Goal: Task Accomplishment & Management: Use online tool/utility

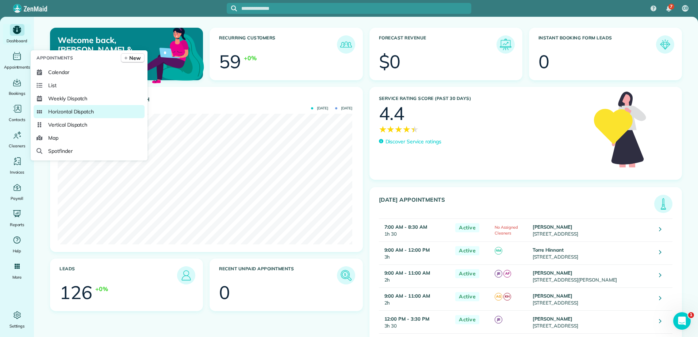
click at [51, 112] on span "Horizontal Dispatch" at bounding box center [71, 111] width 46 height 7
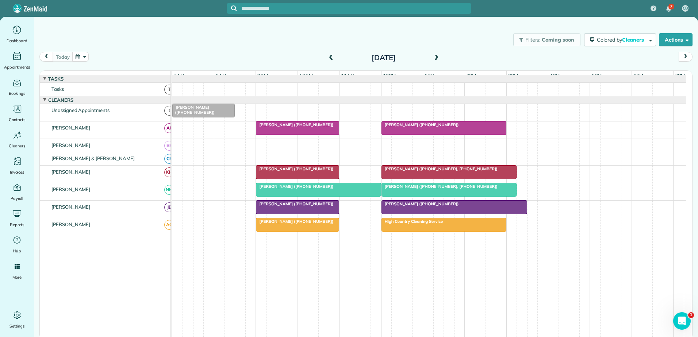
click at [436, 58] on span at bounding box center [436, 58] width 8 height 7
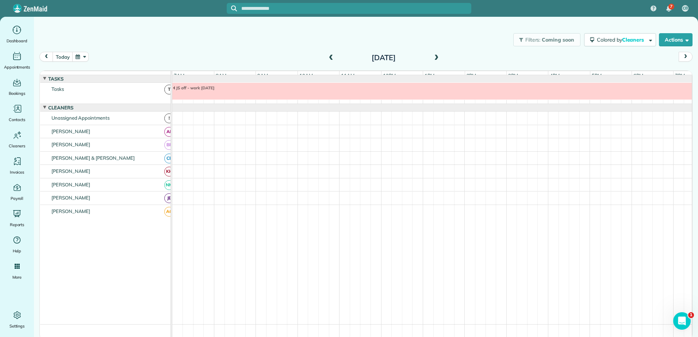
scroll to position [5, 0]
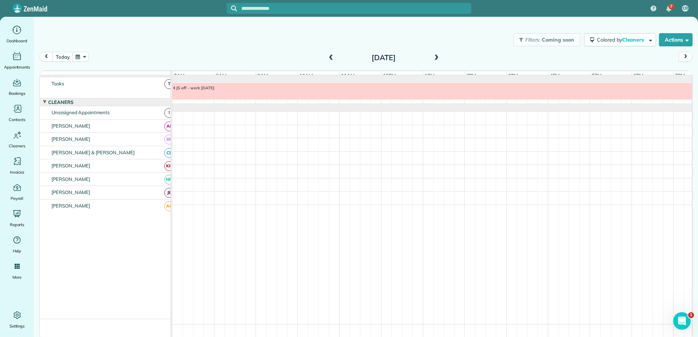
click at [436, 58] on span at bounding box center [436, 58] width 8 height 7
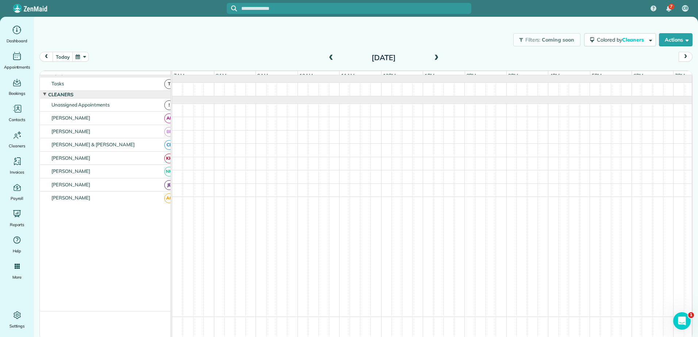
scroll to position [0, 0]
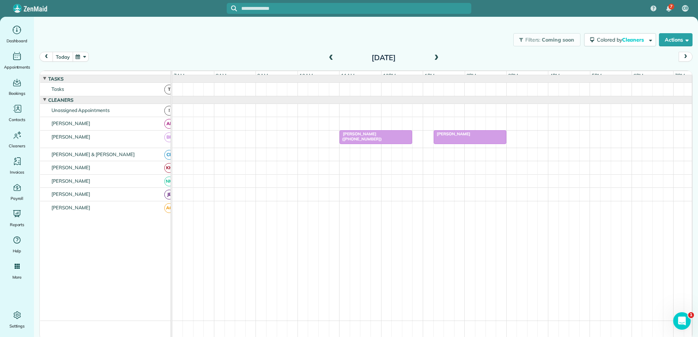
click at [64, 58] on button "today" at bounding box center [63, 57] width 20 height 10
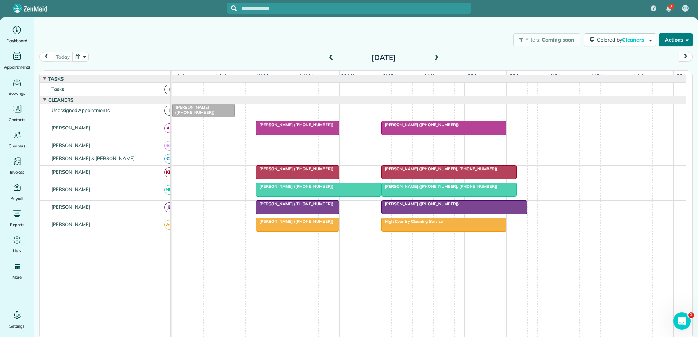
click at [667, 34] on button "Actions" at bounding box center [676, 39] width 34 height 13
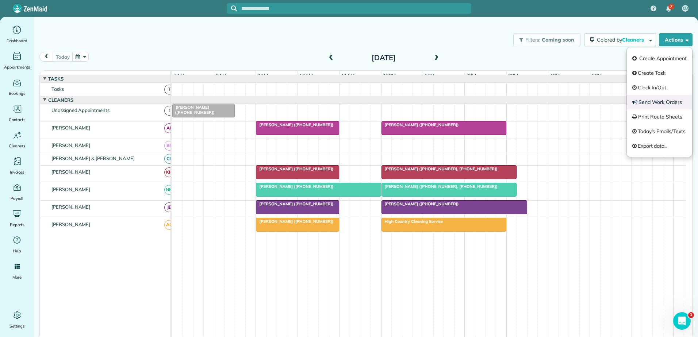
click at [650, 100] on link "Send Work Orders" at bounding box center [659, 102] width 65 height 15
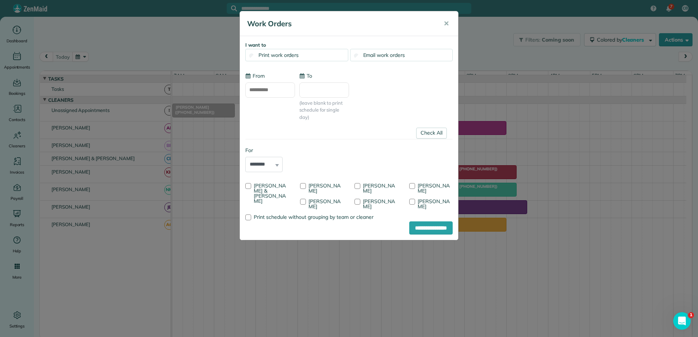
type input "**********"
click at [355, 185] on div at bounding box center [357, 186] width 6 height 6
click at [415, 224] on input "**********" at bounding box center [430, 228] width 43 height 13
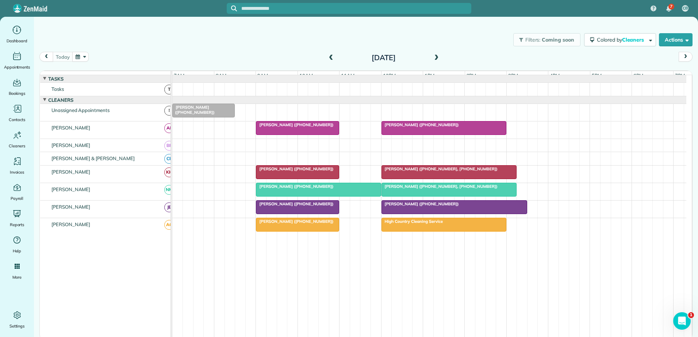
click at [437, 59] on span at bounding box center [436, 58] width 8 height 7
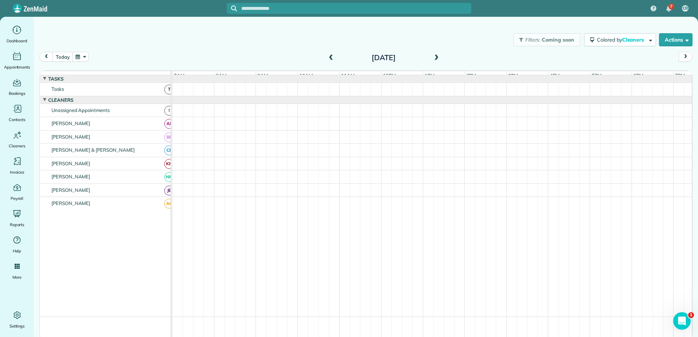
click at [437, 59] on span at bounding box center [436, 58] width 8 height 7
click at [682, 42] on button "Actions" at bounding box center [676, 39] width 34 height 13
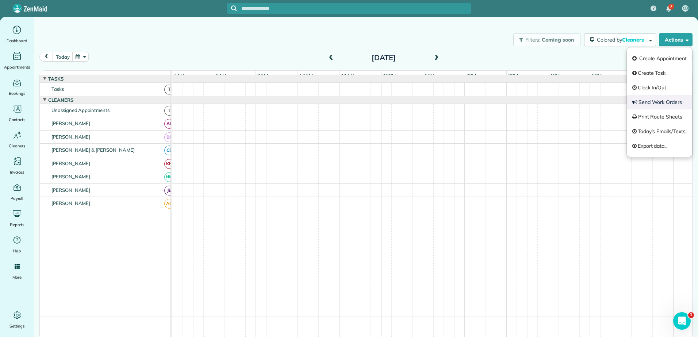
click at [659, 100] on link "Send Work Orders" at bounding box center [659, 102] width 65 height 15
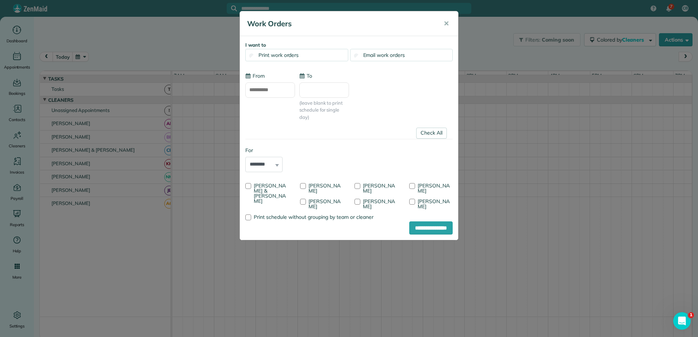
type input "**********"
click at [444, 24] on span "✕" at bounding box center [446, 23] width 5 height 8
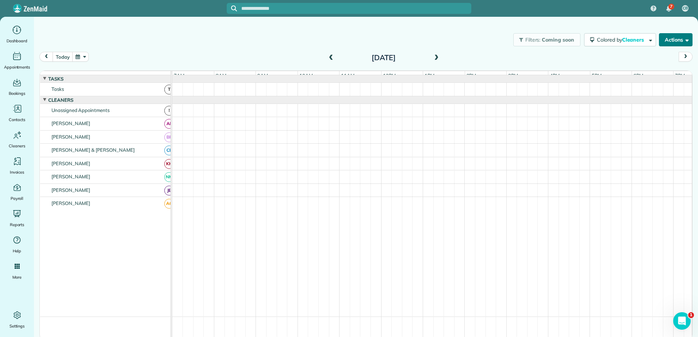
click at [669, 40] on button "Actions" at bounding box center [676, 39] width 34 height 13
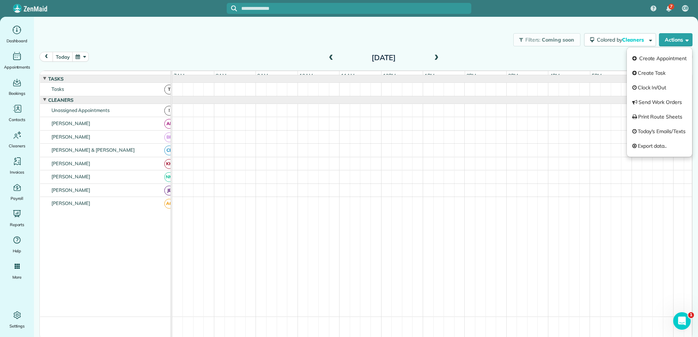
click at [269, 50] on div "Filters: Coming soon Colored by Cleaners Color by Cleaner Color by Team Color b…" at bounding box center [366, 40] width 664 height 24
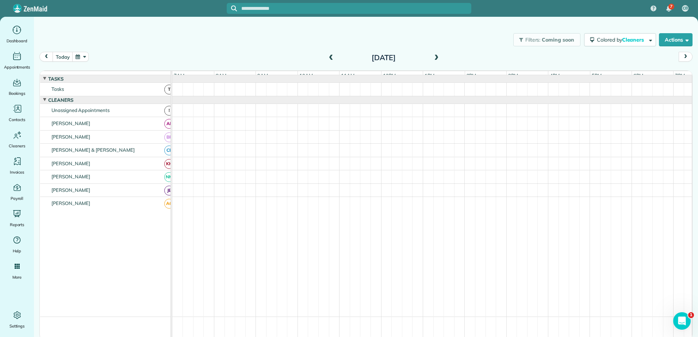
click at [330, 56] on span at bounding box center [331, 58] width 8 height 7
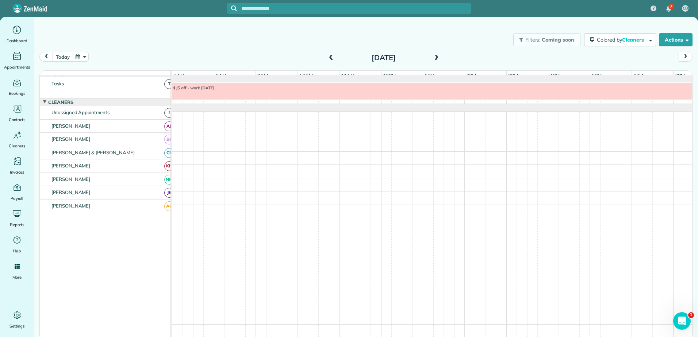
click at [65, 58] on button "today" at bounding box center [63, 57] width 20 height 10
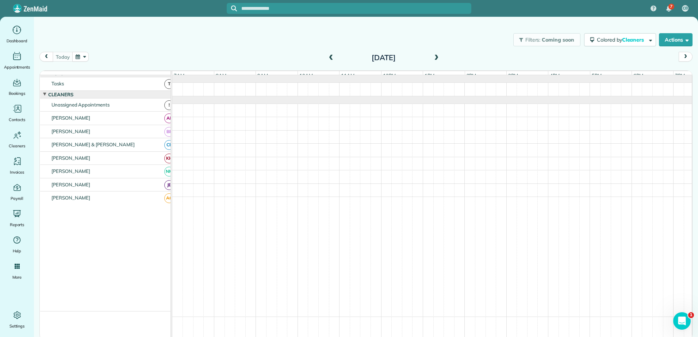
scroll to position [0, 0]
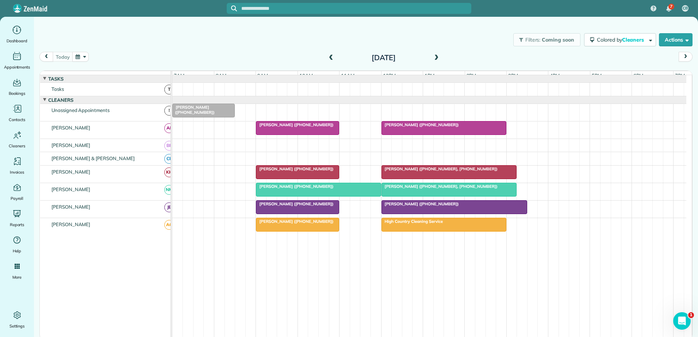
click at [438, 56] on span at bounding box center [436, 58] width 8 height 7
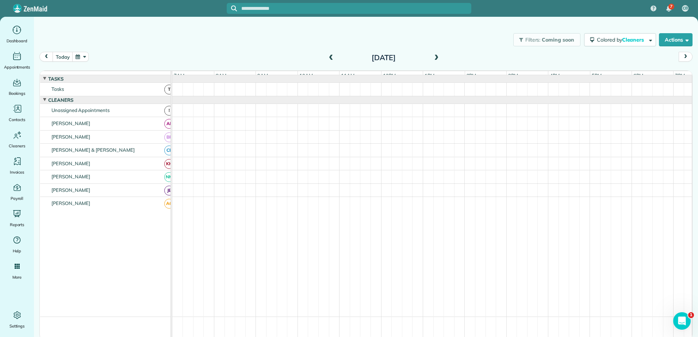
scroll to position [5, 0]
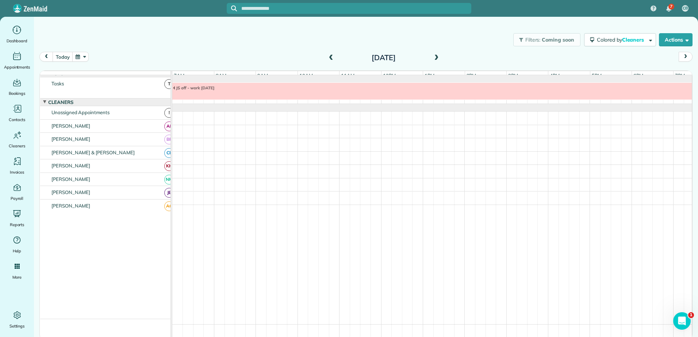
click at [438, 56] on span at bounding box center [436, 58] width 8 height 7
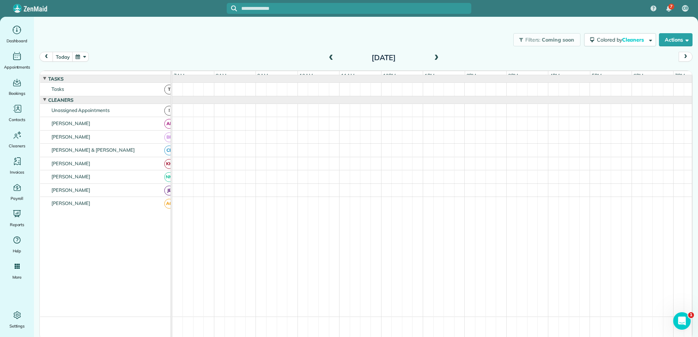
click at [334, 58] on span at bounding box center [331, 58] width 8 height 7
click at [668, 42] on button "Actions" at bounding box center [676, 39] width 34 height 13
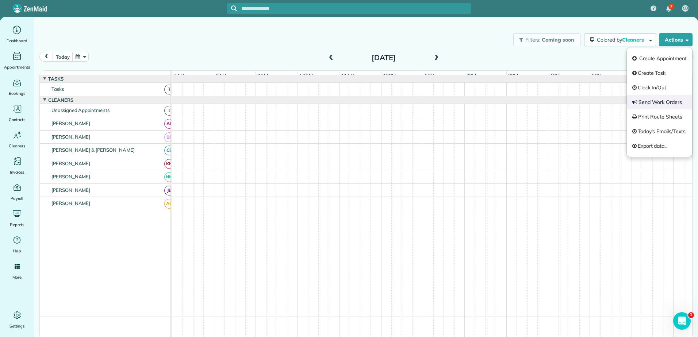
click at [652, 103] on link "Send Work Orders" at bounding box center [659, 102] width 65 height 15
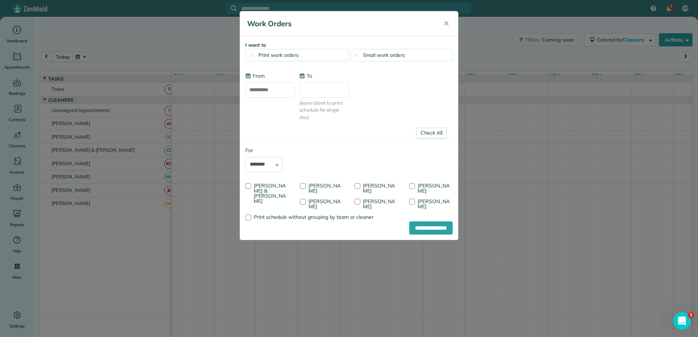
click at [272, 88] on input "**********" at bounding box center [270, 90] width 50 height 15
click at [254, 139] on link "5" at bounding box center [256, 140] width 12 height 12
type input "**********"
click at [421, 223] on input "**********" at bounding box center [430, 228] width 43 height 13
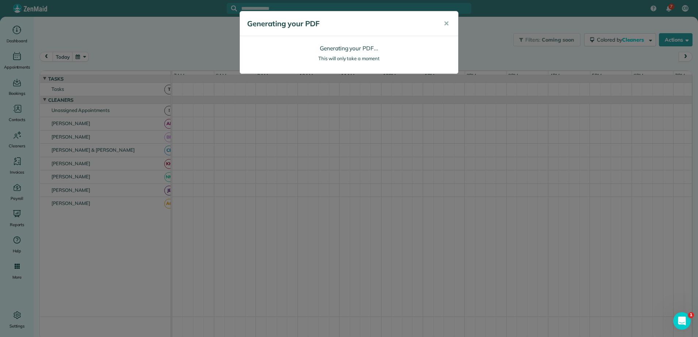
click at [336, 139] on div "Generating your PDF ✕ Generating your PDF... This will only take a moment Loadi…" at bounding box center [349, 168] width 698 height 337
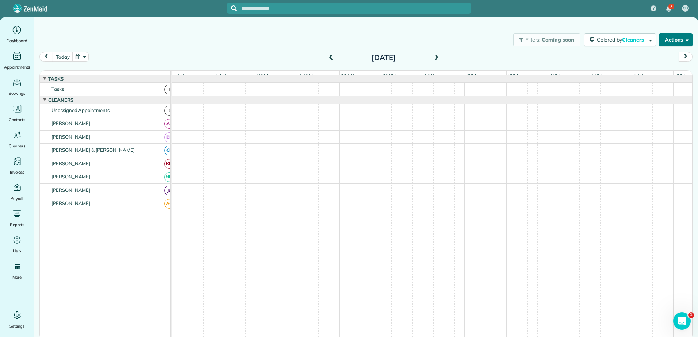
click at [674, 41] on button "Actions" at bounding box center [676, 39] width 34 height 13
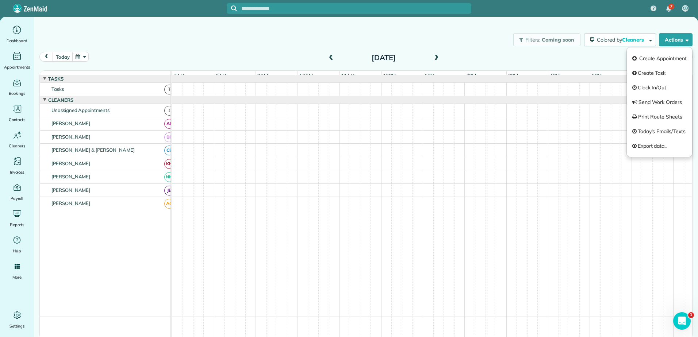
click at [423, 46] on div "Filters: Coming soon Colored by Cleaners Color by Cleaner Color by Team Color b…" at bounding box center [366, 40] width 664 height 24
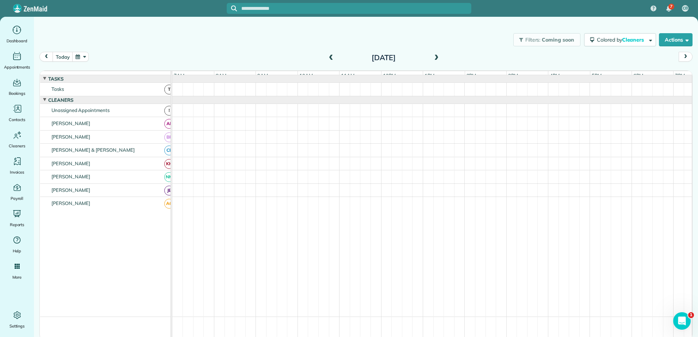
click at [330, 57] on span at bounding box center [331, 58] width 8 height 7
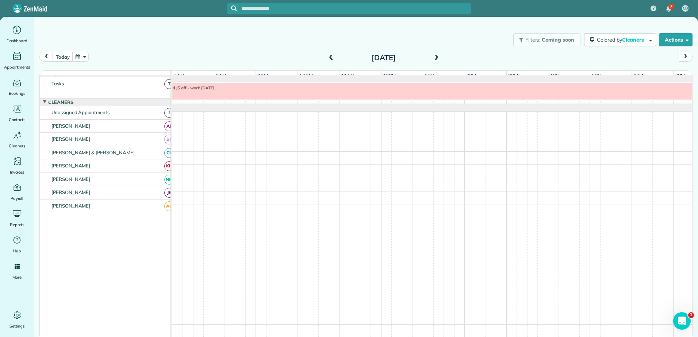
click at [437, 57] on span at bounding box center [436, 58] width 8 height 7
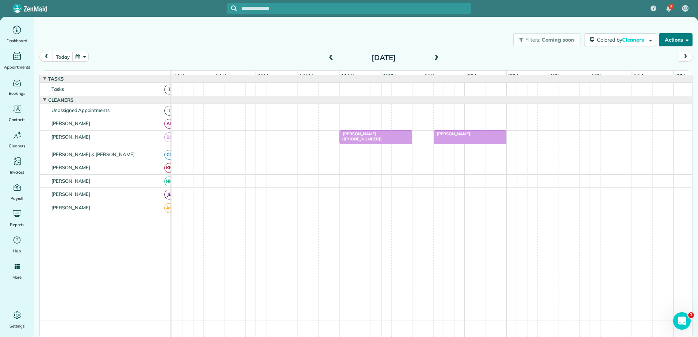
click at [668, 39] on button "Actions" at bounding box center [676, 39] width 34 height 13
click at [666, 39] on button "Actions" at bounding box center [676, 39] width 34 height 13
click at [680, 38] on button "Actions" at bounding box center [676, 39] width 34 height 13
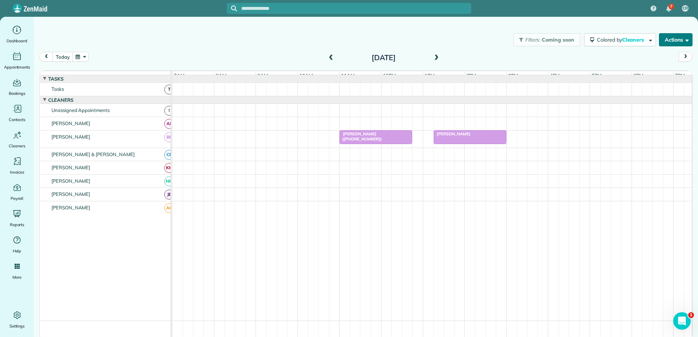
click at [680, 38] on button "Actions" at bounding box center [676, 39] width 34 height 13
click at [258, 42] on div "Filters: Coming soon Colored by Cleaners Color by Cleaner Color by Team Color b…" at bounding box center [366, 40] width 664 height 24
click at [668, 39] on button "Actions" at bounding box center [676, 39] width 34 height 13
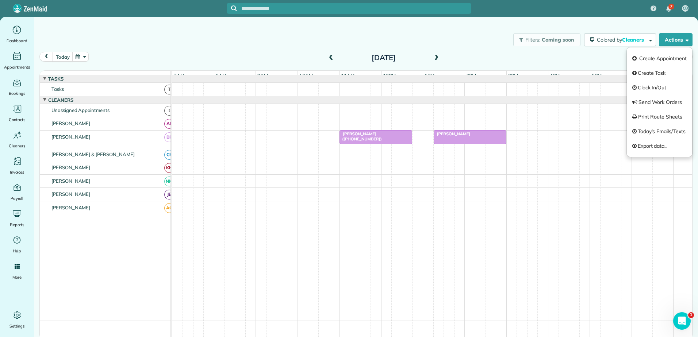
click at [129, 36] on div "Filters: Coming soon Colored by Cleaners Color by Cleaner Color by Team Color b…" at bounding box center [366, 40] width 664 height 24
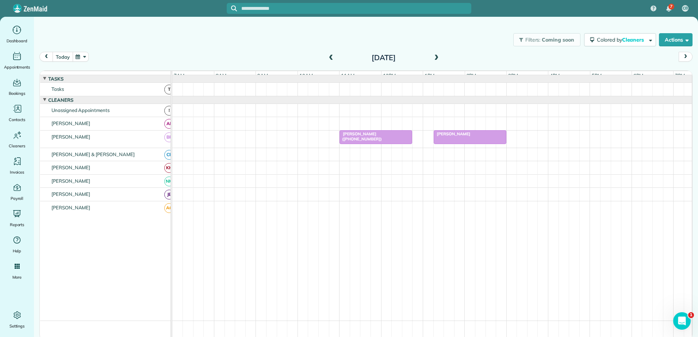
click at [61, 58] on button "today" at bounding box center [63, 57] width 20 height 10
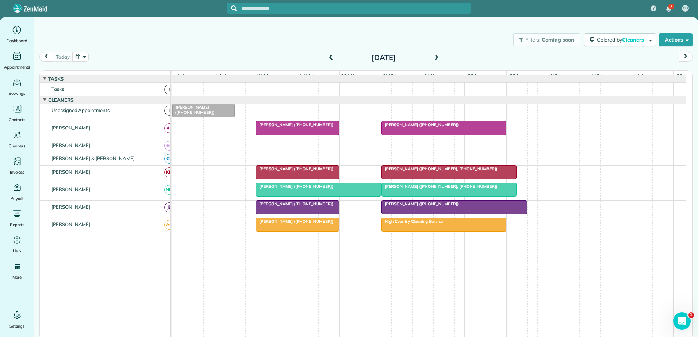
click at [331, 59] on span at bounding box center [331, 58] width 8 height 7
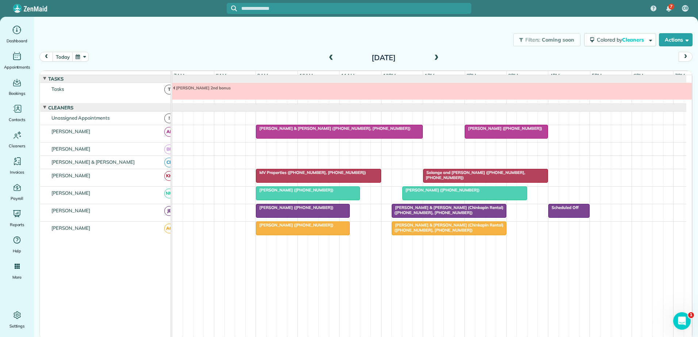
scroll to position [6, 0]
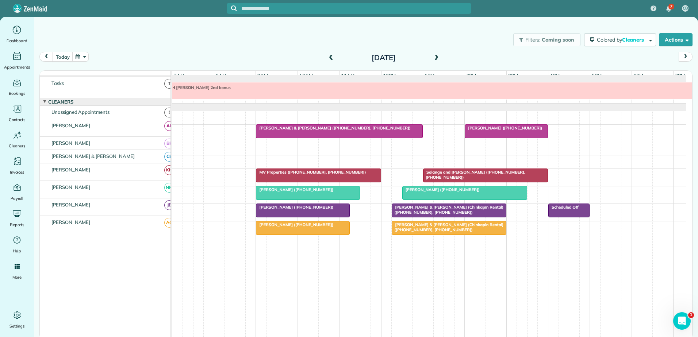
click at [288, 227] on span "Alan Needle (+17325391049)" at bounding box center [295, 224] width 78 height 5
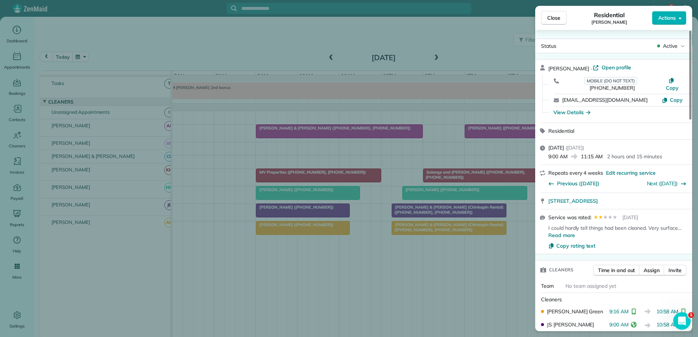
click at [290, 227] on div "Close Residential Alan Needle Actions Status Active Alan Needle · Open profile …" at bounding box center [349, 168] width 698 height 337
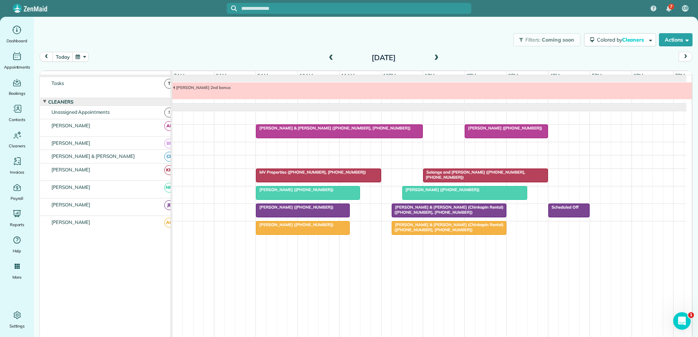
click at [418, 228] on span "Richard & Diane Kirkman (Chinkapin Rental) (+19195484669, +19195483989)" at bounding box center [447, 227] width 112 height 10
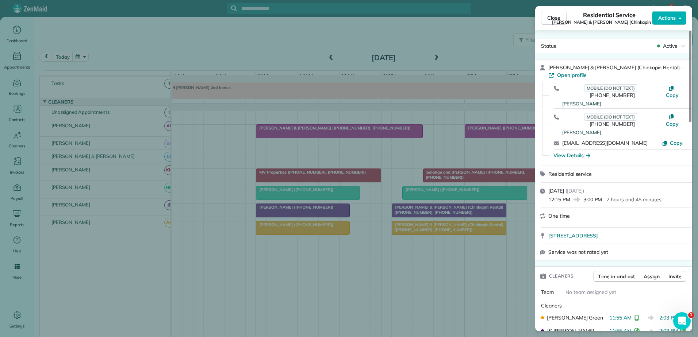
click at [418, 228] on div "Close Residential Service Richard & Diane Kirkman (Chinkapin Rental) Actions St…" at bounding box center [349, 168] width 698 height 337
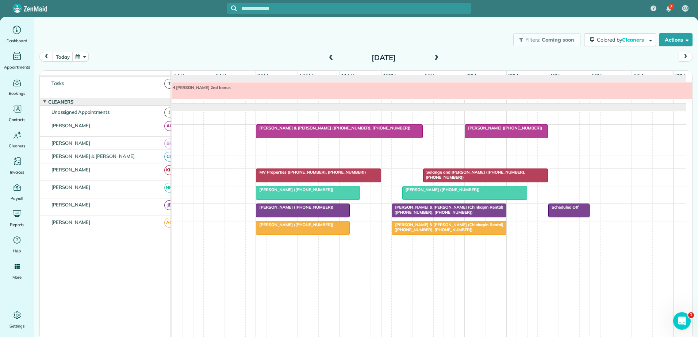
click at [463, 172] on span "Solange and Arjun Ajmani (+19195309888, +19199241630)" at bounding box center [474, 175] width 103 height 10
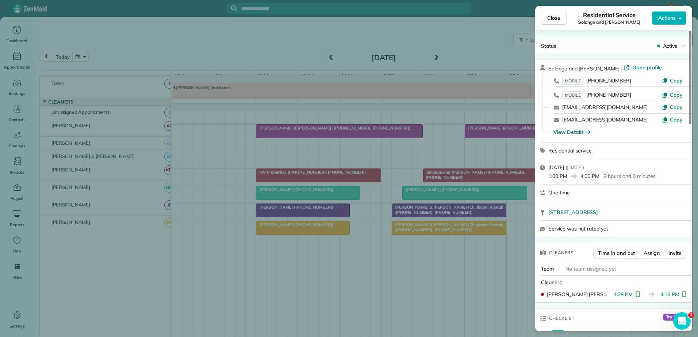
click at [463, 172] on div "Close Residential Service Solange and Arjun Ajmani Actions Status Active Solang…" at bounding box center [349, 168] width 698 height 337
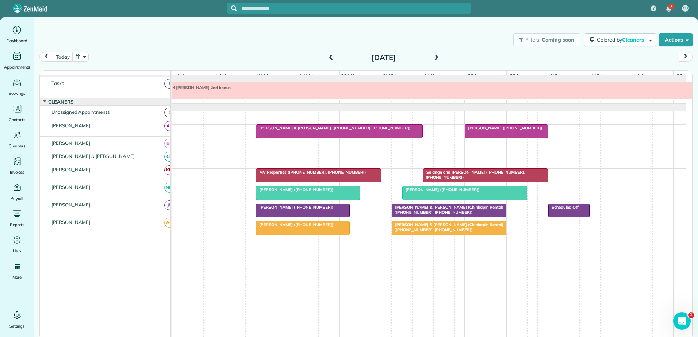
click at [484, 131] on div at bounding box center [506, 131] width 83 height 13
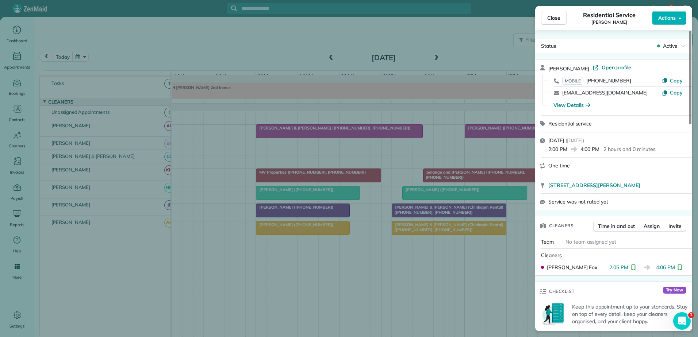
click at [484, 131] on div "Close Residential Service Martin Conlin Actions Status Active Martin Conlin · O…" at bounding box center [349, 168] width 698 height 337
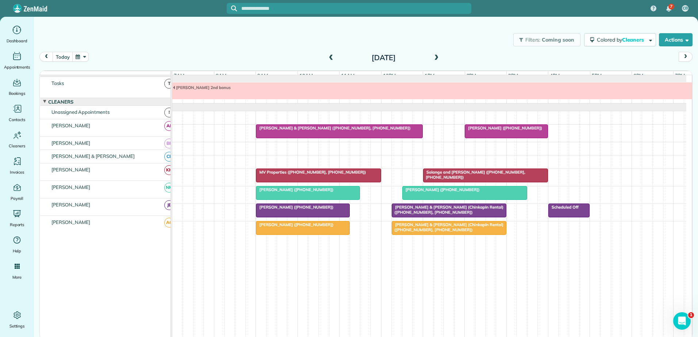
click at [371, 132] on div at bounding box center [339, 131] width 166 height 13
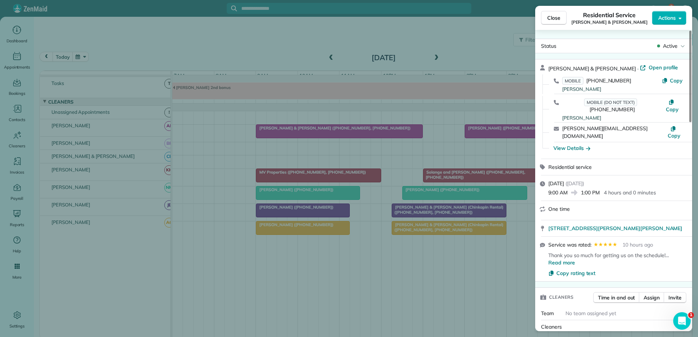
click at [371, 132] on div "Close Residential Service Jason & Tiffany Hoke Actions Status Active Jason & Ti…" at bounding box center [349, 168] width 698 height 337
